Goal: Task Accomplishment & Management: Manage account settings

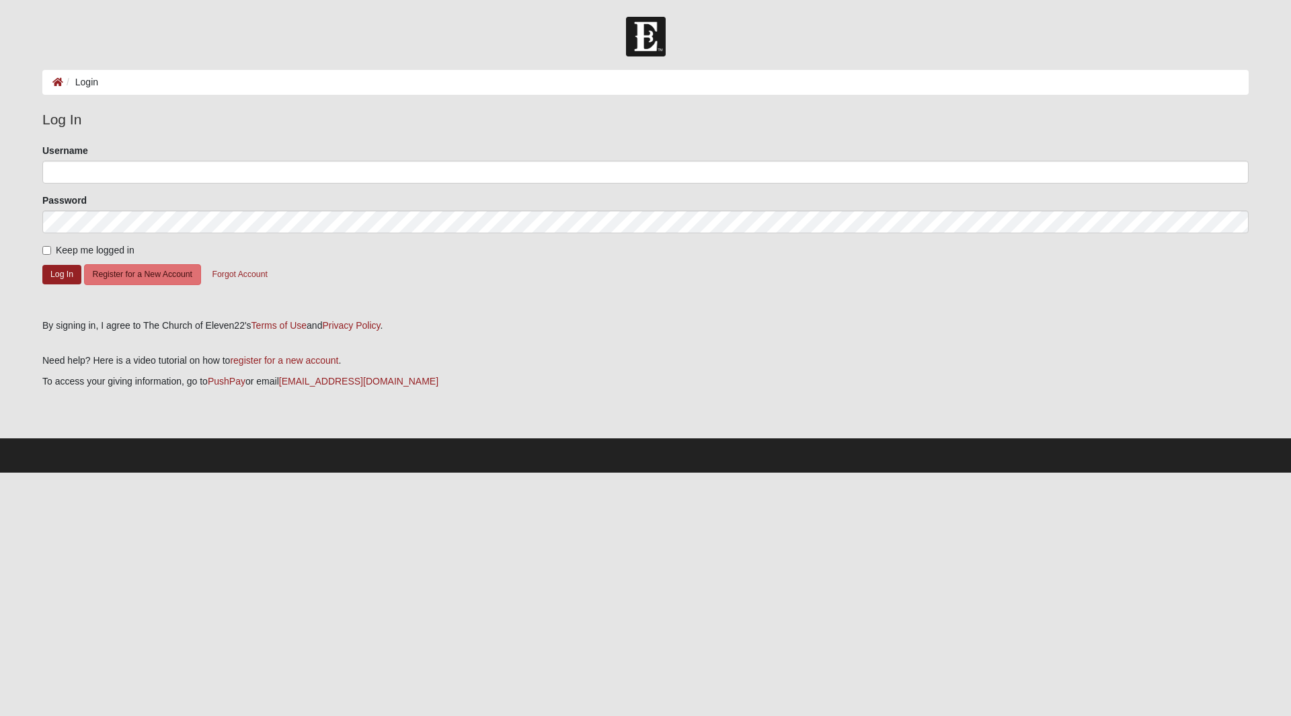
click at [83, 83] on li "Login" at bounding box center [80, 82] width 35 height 14
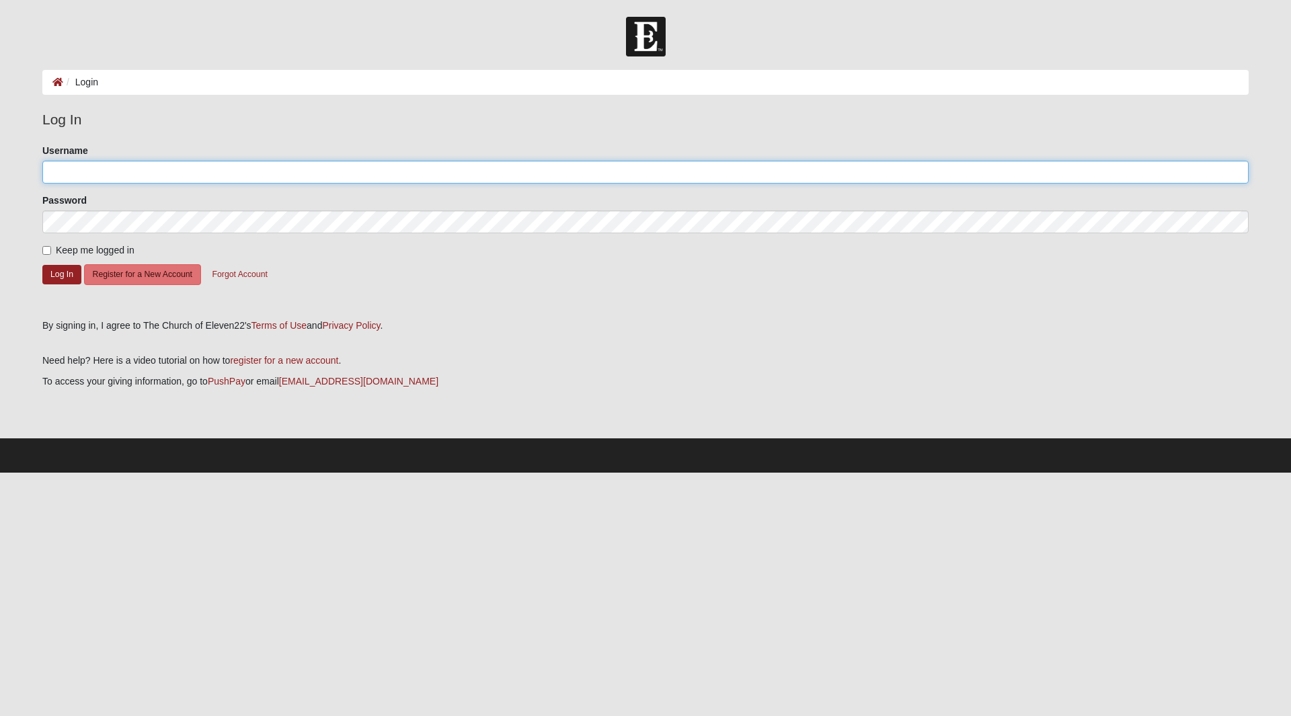
click at [122, 171] on input "Username" at bounding box center [645, 172] width 1206 height 23
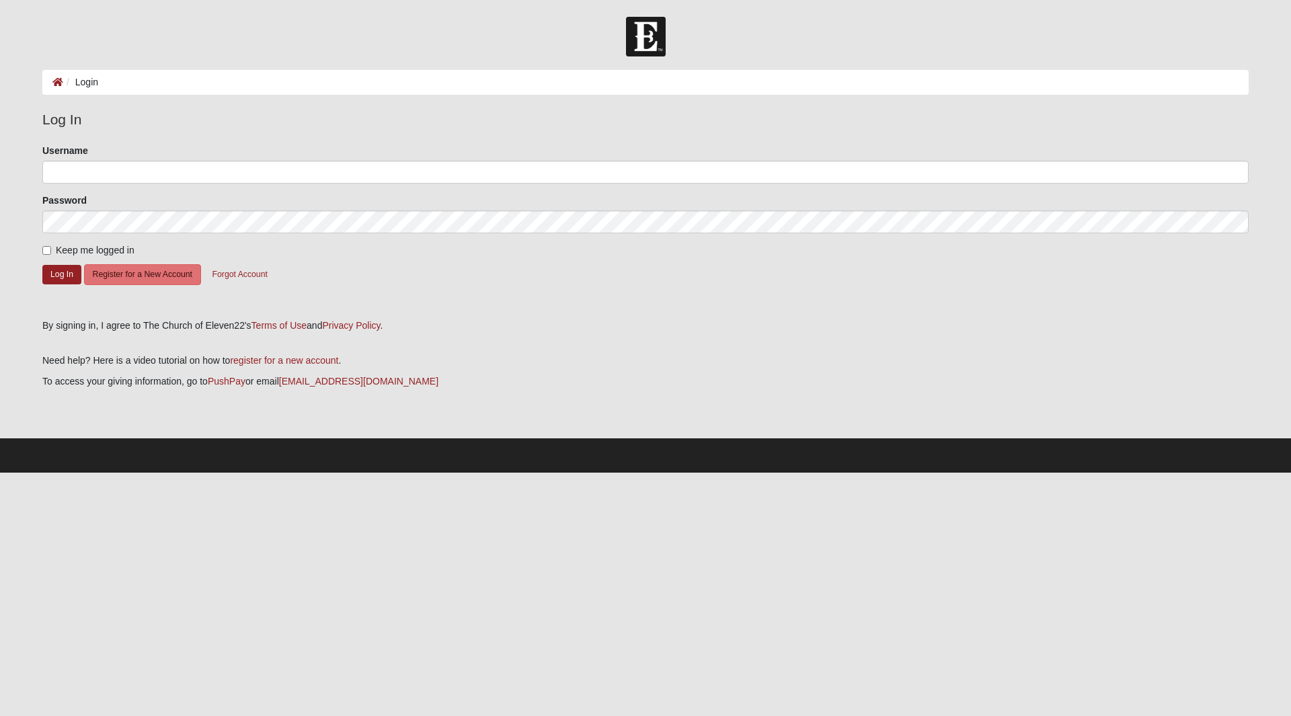
drag, startPoint x: 127, startPoint y: 206, endPoint x: 401, endPoint y: 202, distance: 274.4
click at [576, 327] on div "By signing in, I agree to The Church of Eleven22's Terms of Use and Privacy Pol…" at bounding box center [645, 326] width 1206 height 14
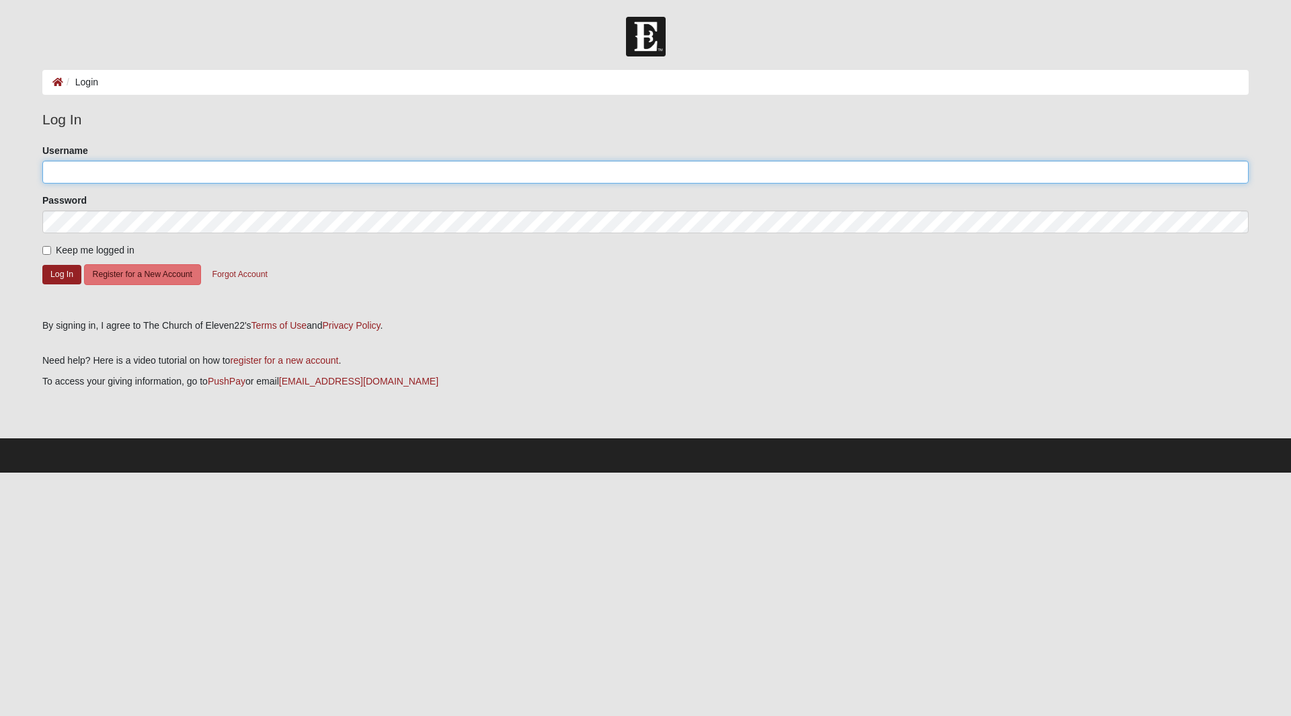
click at [323, 177] on input "Username" at bounding box center [645, 172] width 1206 height 23
type input "nyholland"
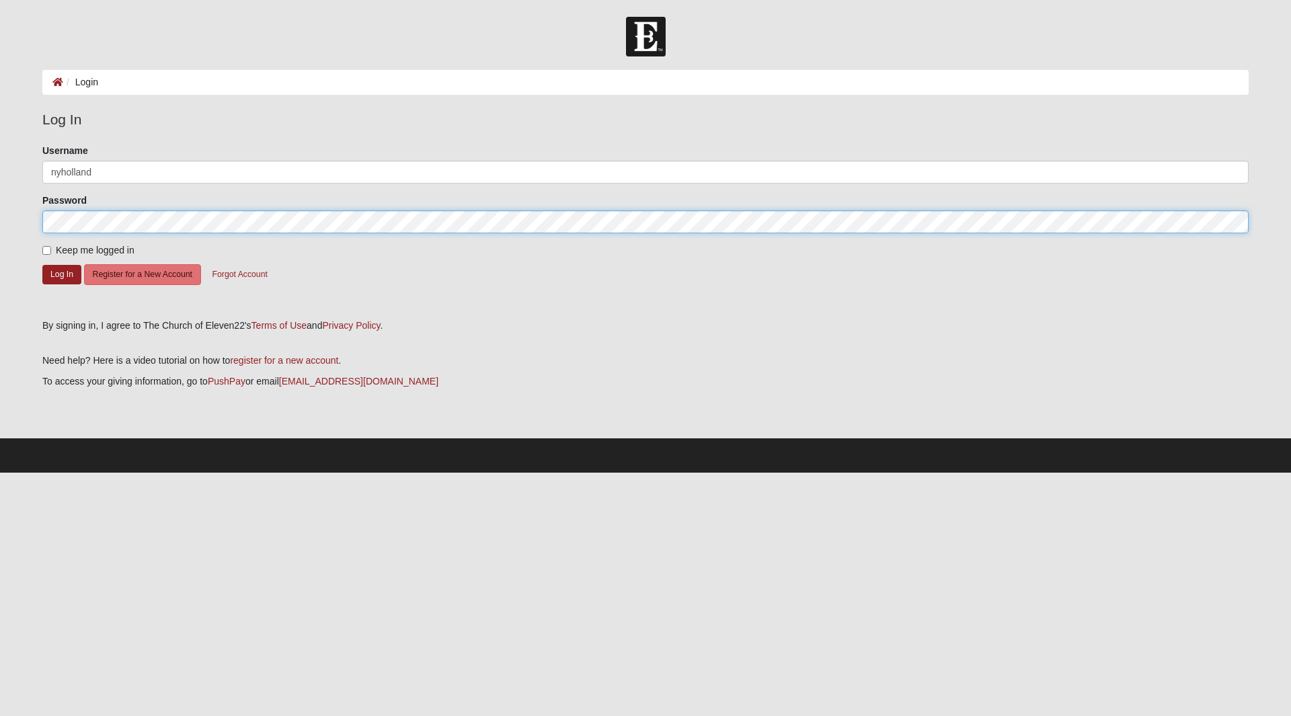
click at [42, 265] on button "Log In" at bounding box center [61, 275] width 39 height 20
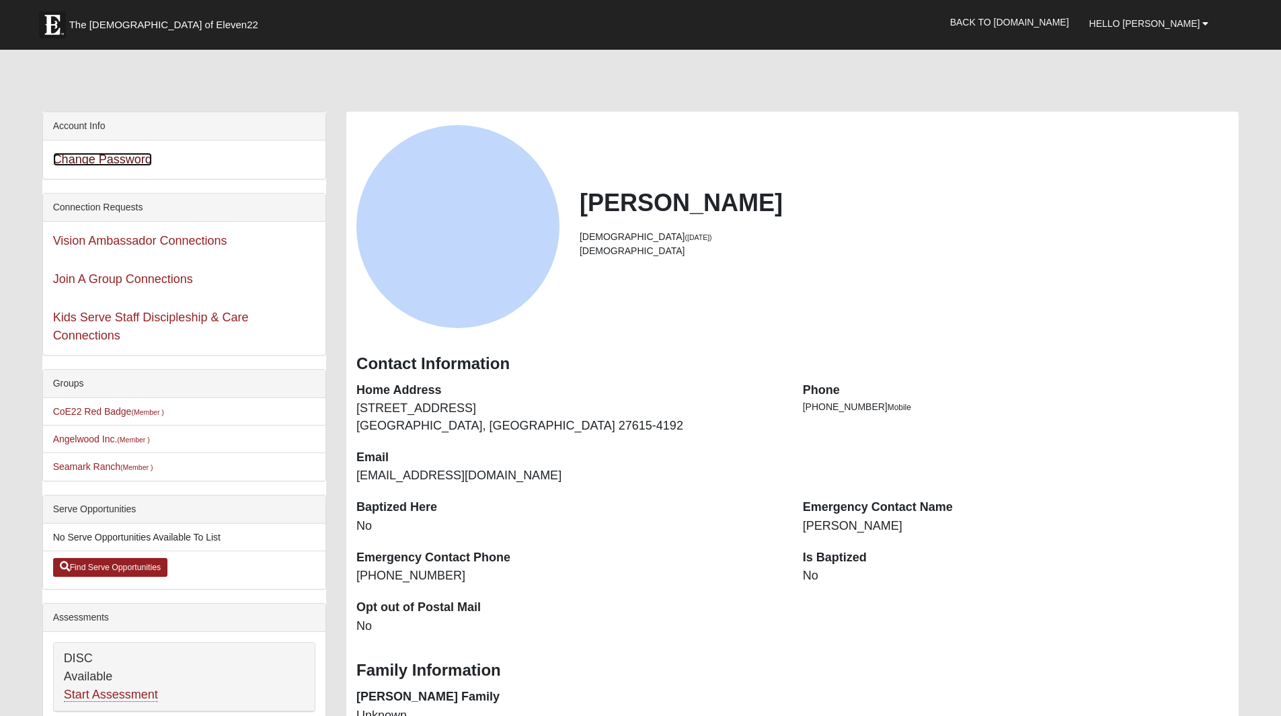
click at [129, 161] on link "Change Password" at bounding box center [102, 159] width 99 height 13
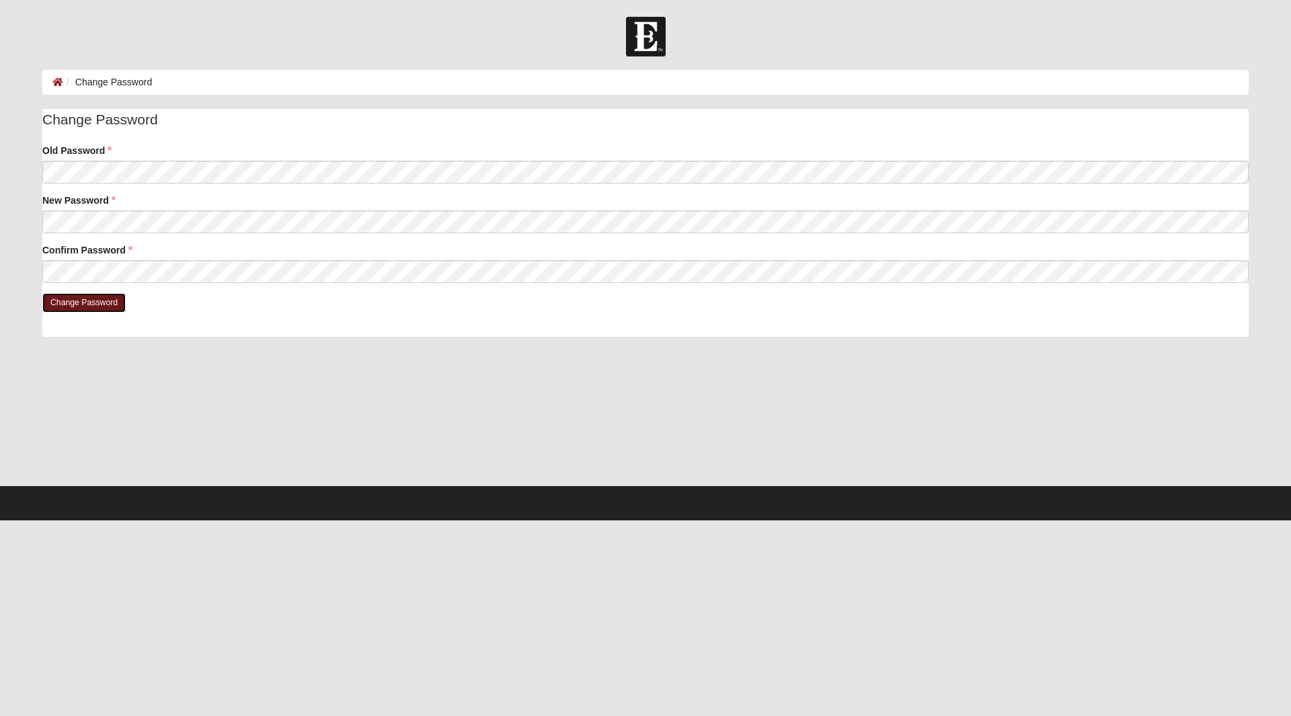
click at [106, 294] on input "Change Password" at bounding box center [83, 303] width 83 height 20
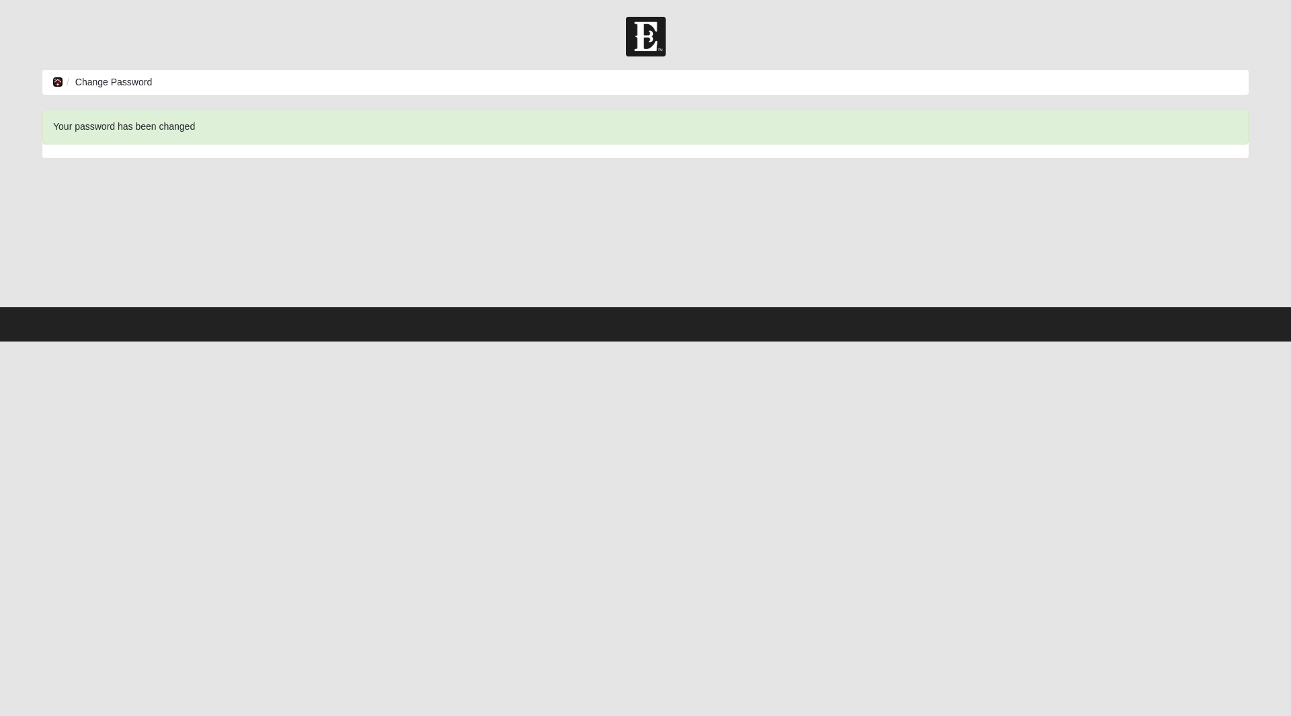
click at [59, 84] on icon at bounding box center [57, 81] width 11 height 9
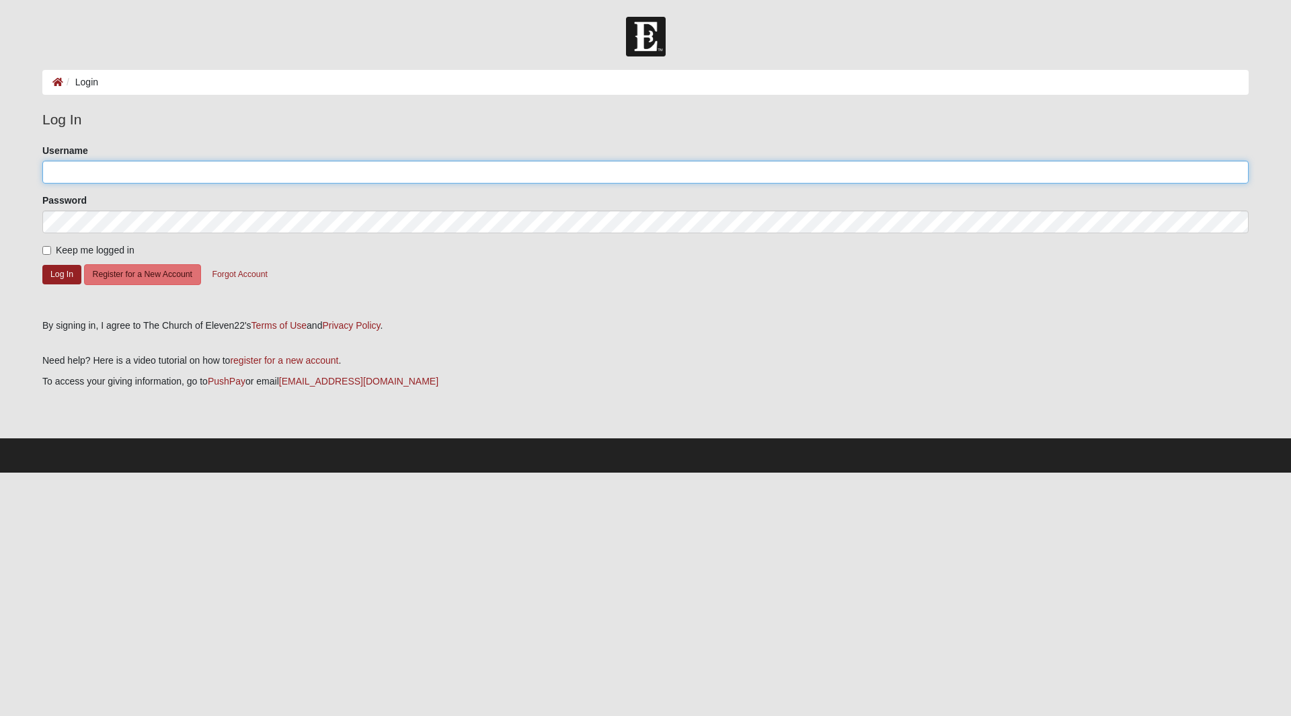
click at [120, 181] on input "Username" at bounding box center [645, 172] width 1206 height 23
type input "nyholland"
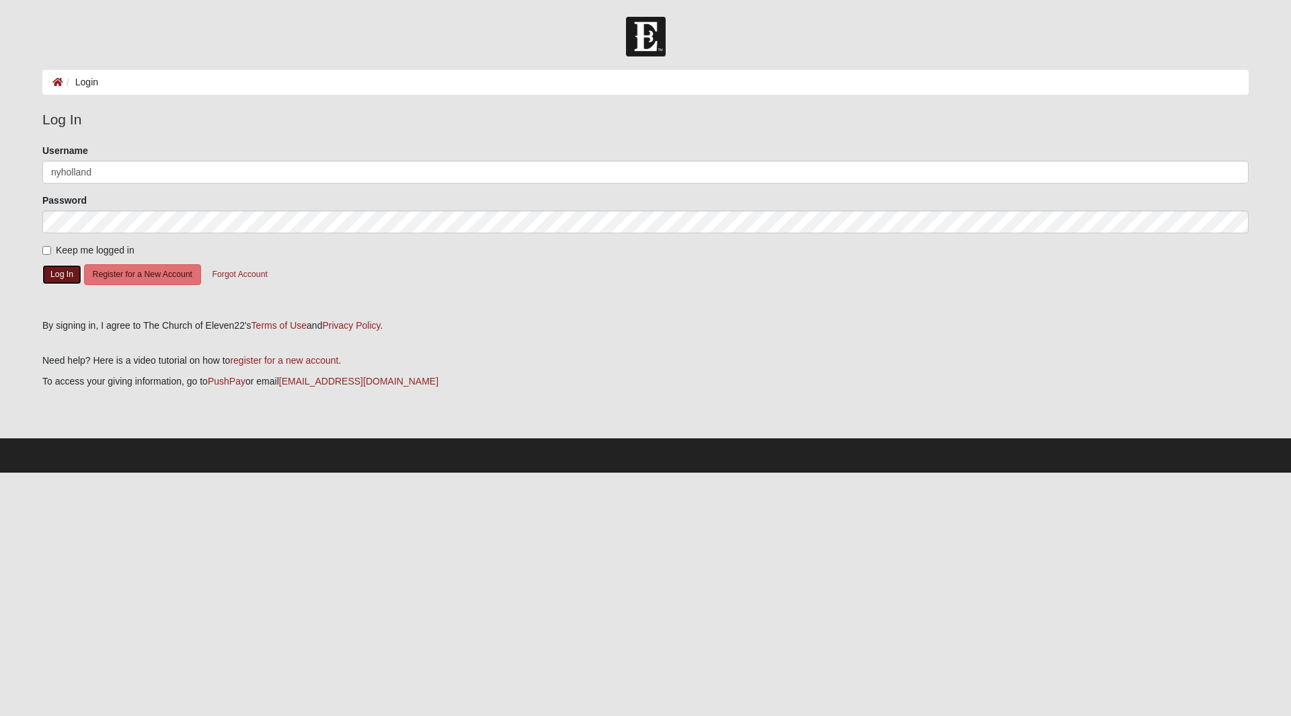
click at [61, 270] on button "Log In" at bounding box center [61, 275] width 39 height 20
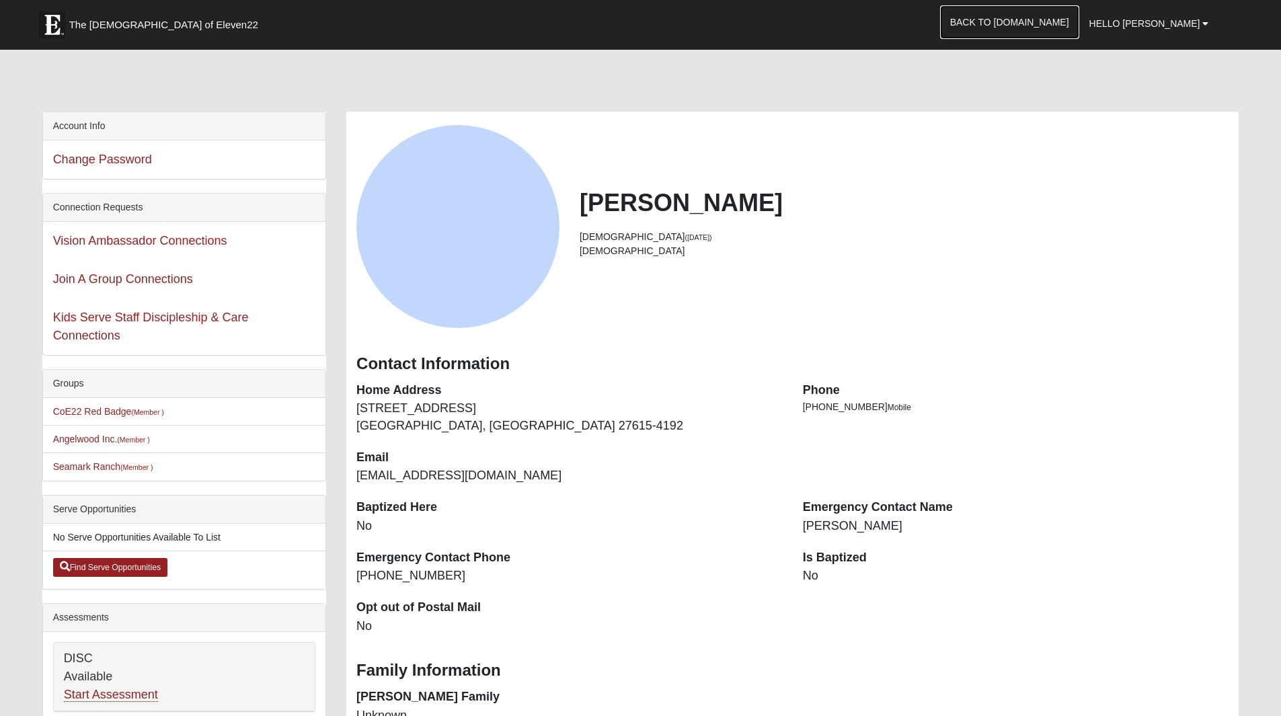
click at [1079, 28] on link "Back to [DOMAIN_NAME]" at bounding box center [1009, 22] width 139 height 34
click at [1184, 32] on link "Hello [PERSON_NAME]" at bounding box center [1149, 24] width 140 height 34
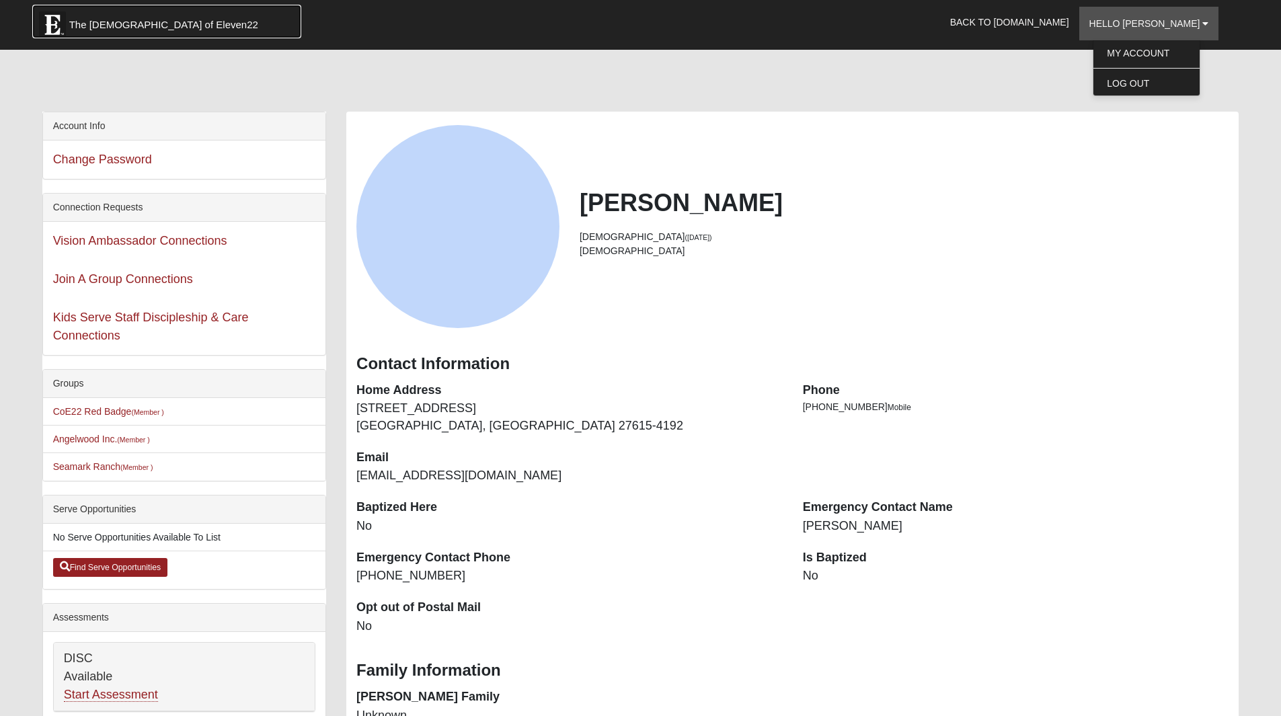
click at [130, 34] on link "The [DEMOGRAPHIC_DATA] of Eleven22" at bounding box center [166, 22] width 269 height 34
